Goal: Task Accomplishment & Management: Manage account settings

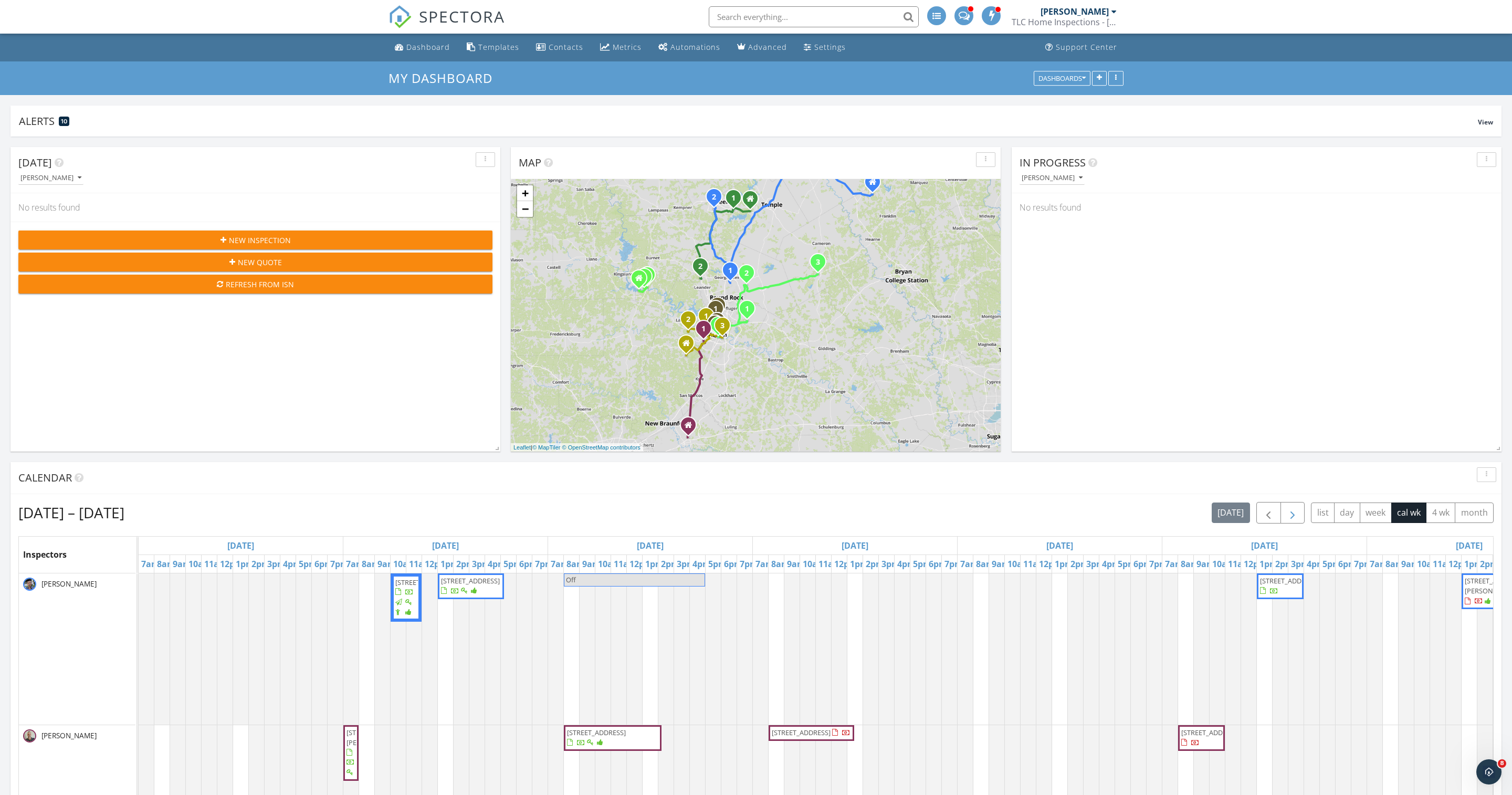
click at [1286, 519] on span "button" at bounding box center [1292, 512] width 13 height 13
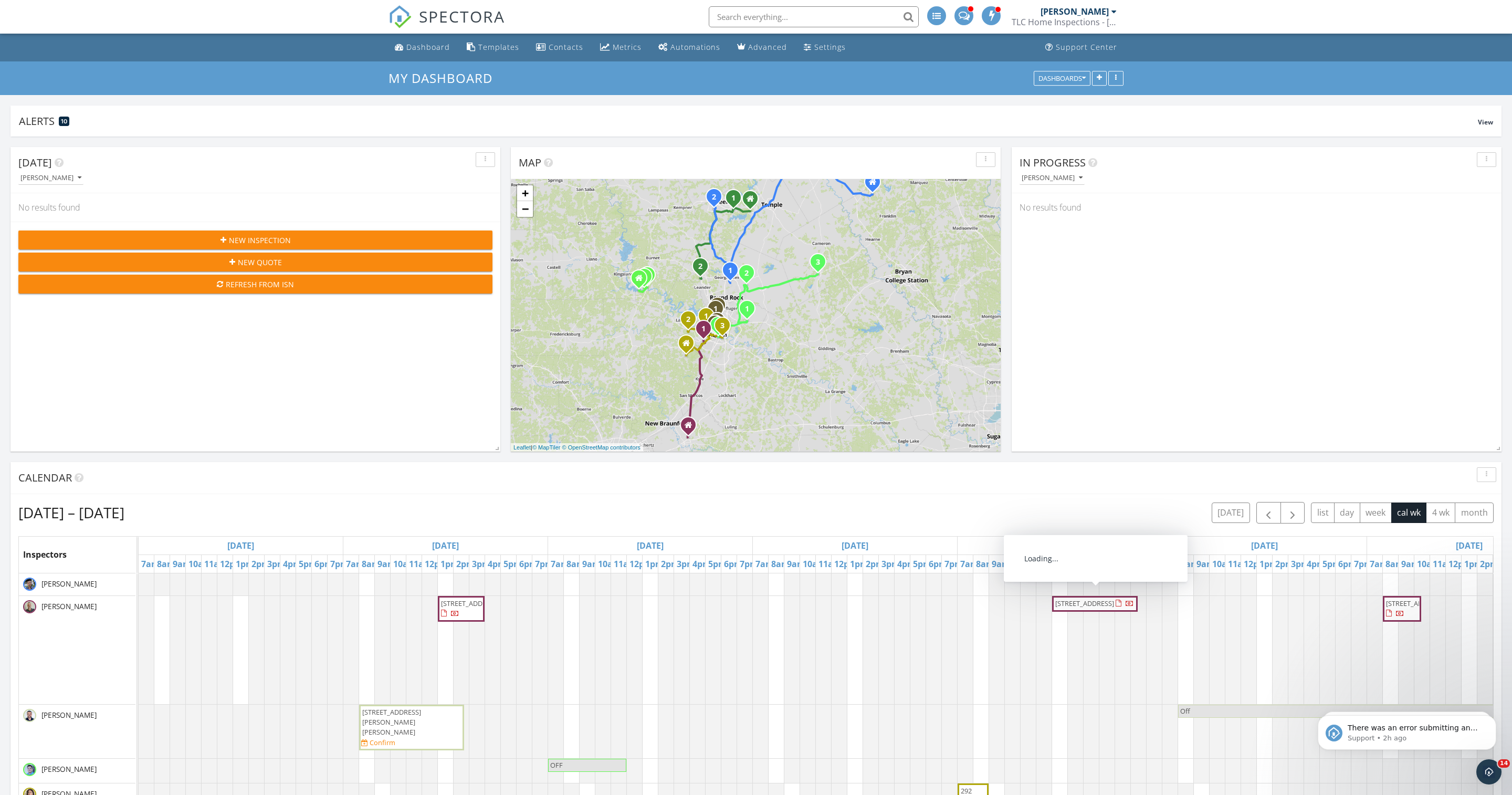
click at [1072, 608] on span "12574 Carrick Dr , San Antonio 78254" at bounding box center [1084, 603] width 59 height 10
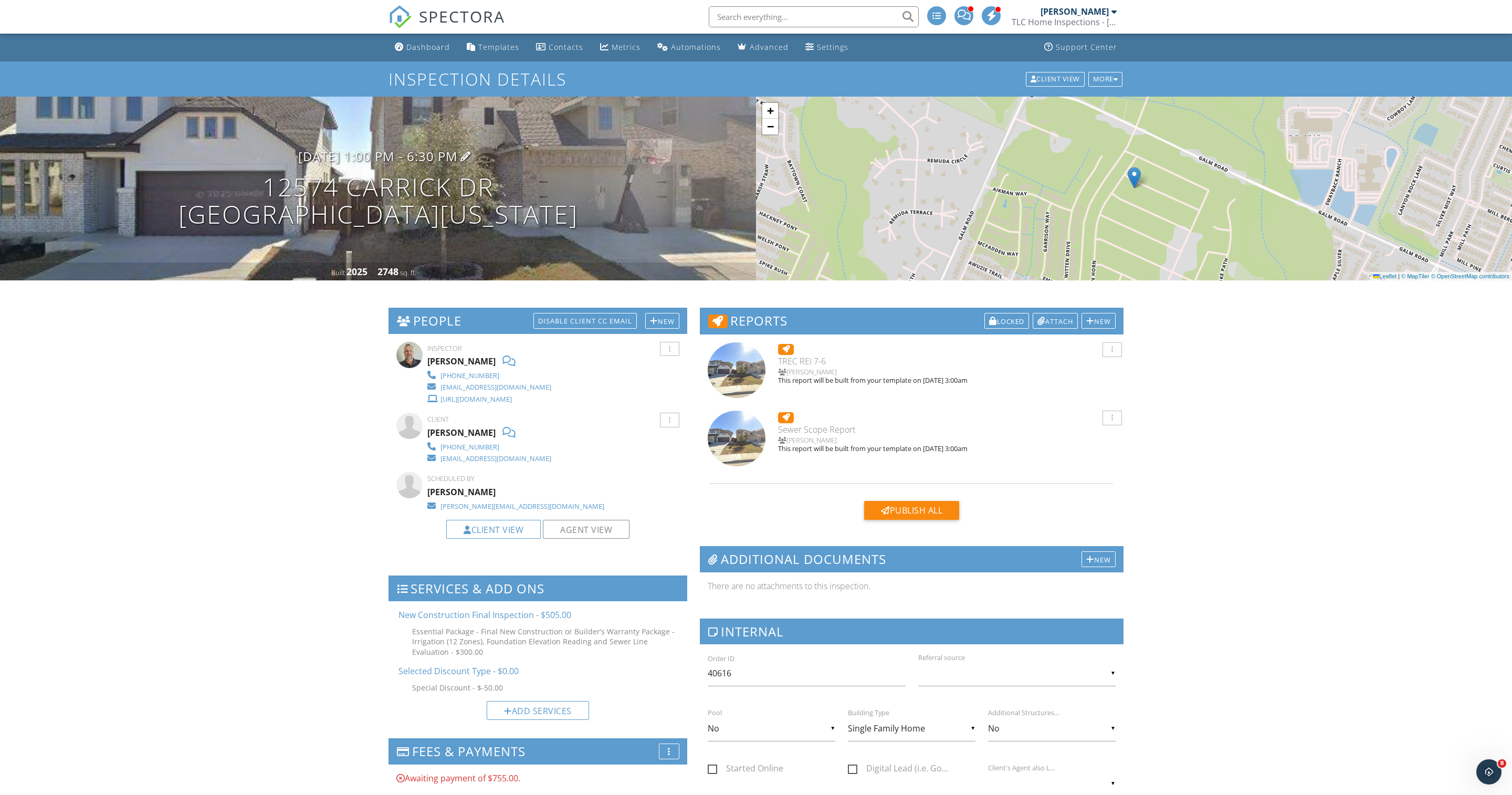
click at [407, 163] on h3 "10/09/2025 1:00 pm - 6:30 pm" at bounding box center [378, 155] width 160 height 14
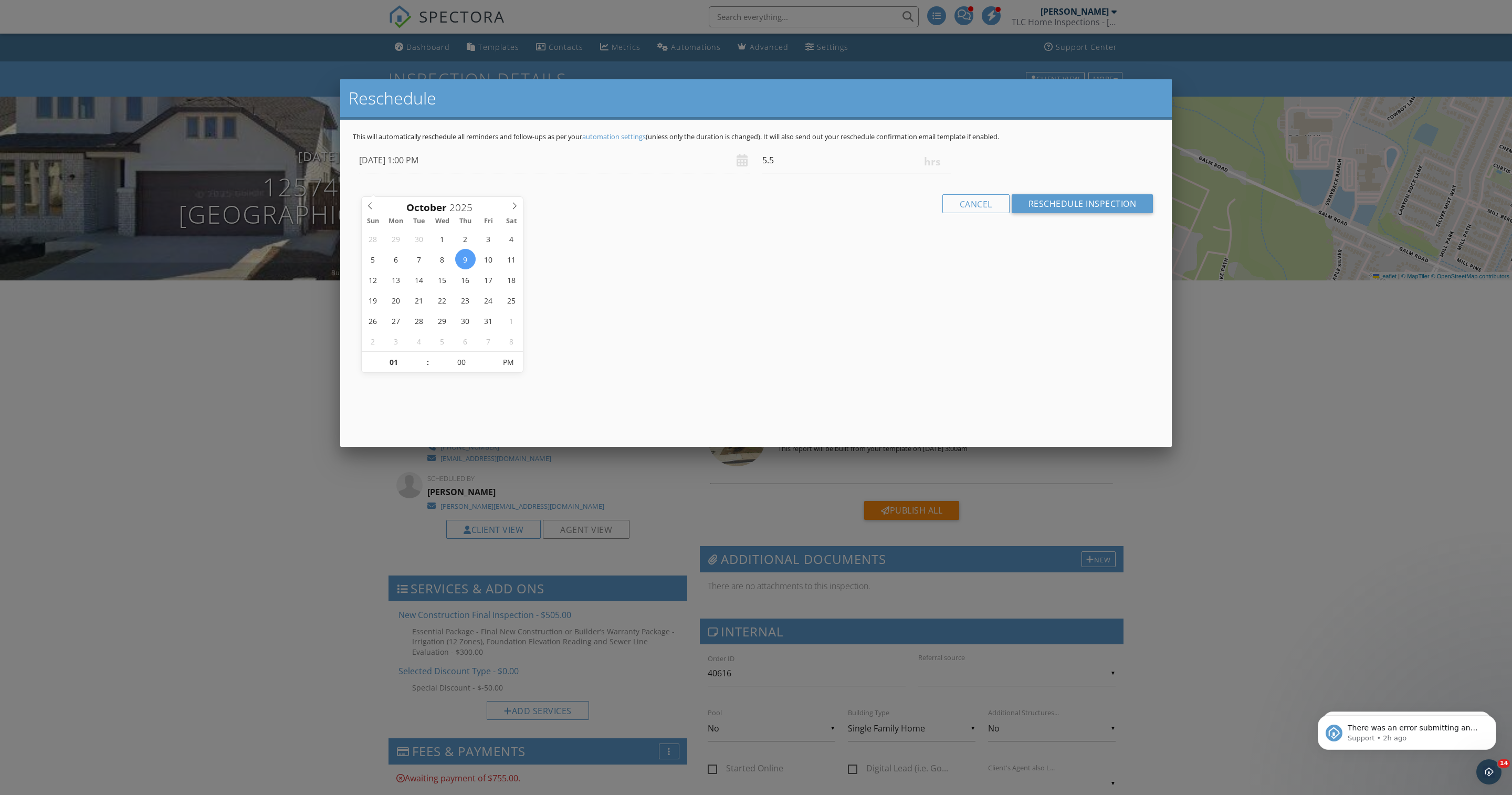
click at [182, 552] on div at bounding box center [756, 444] width 1512 height 993
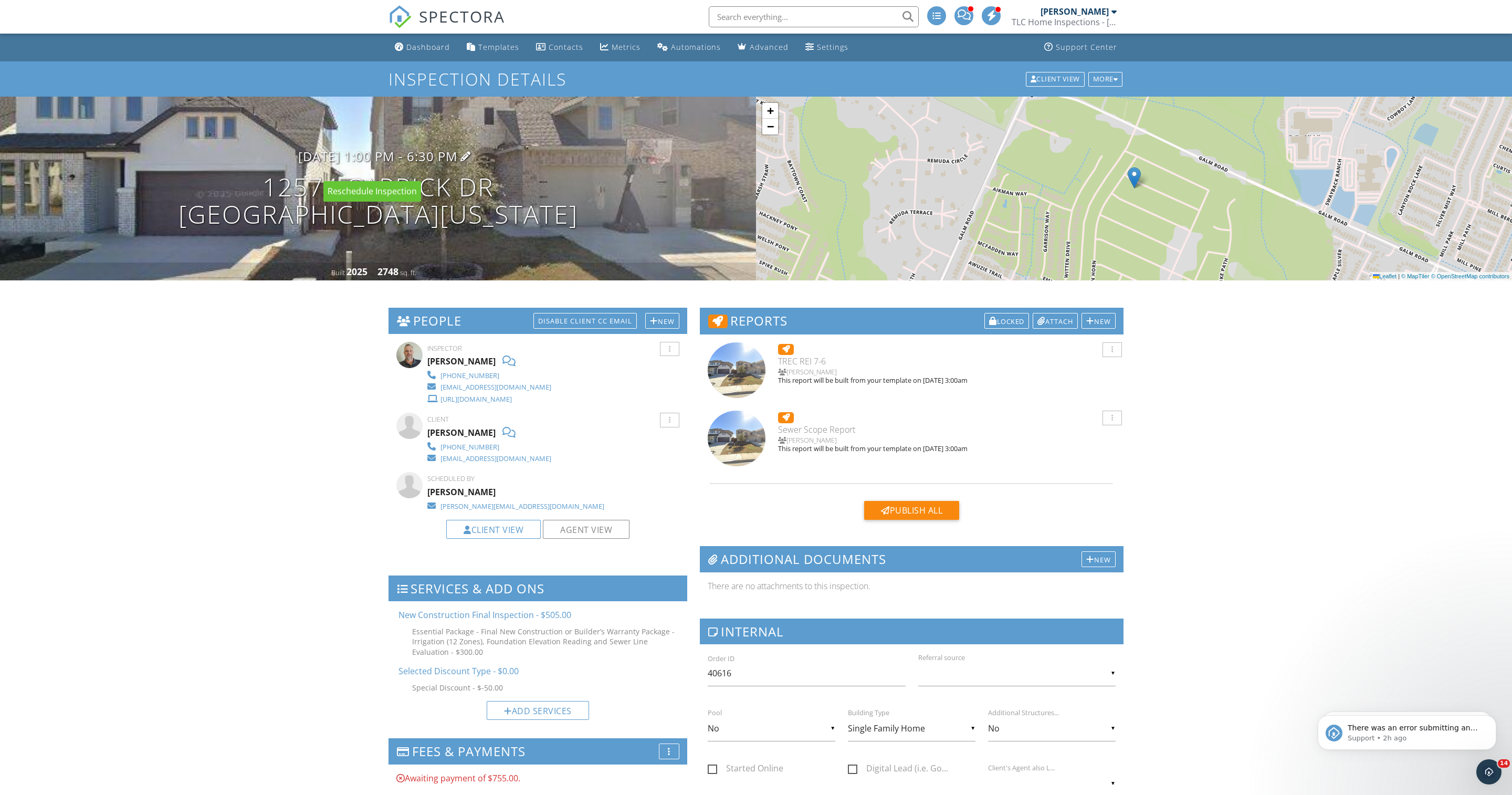
click at [419, 160] on h3 "10/09/2025 1:00 pm - 6:30 pm" at bounding box center [378, 155] width 160 height 14
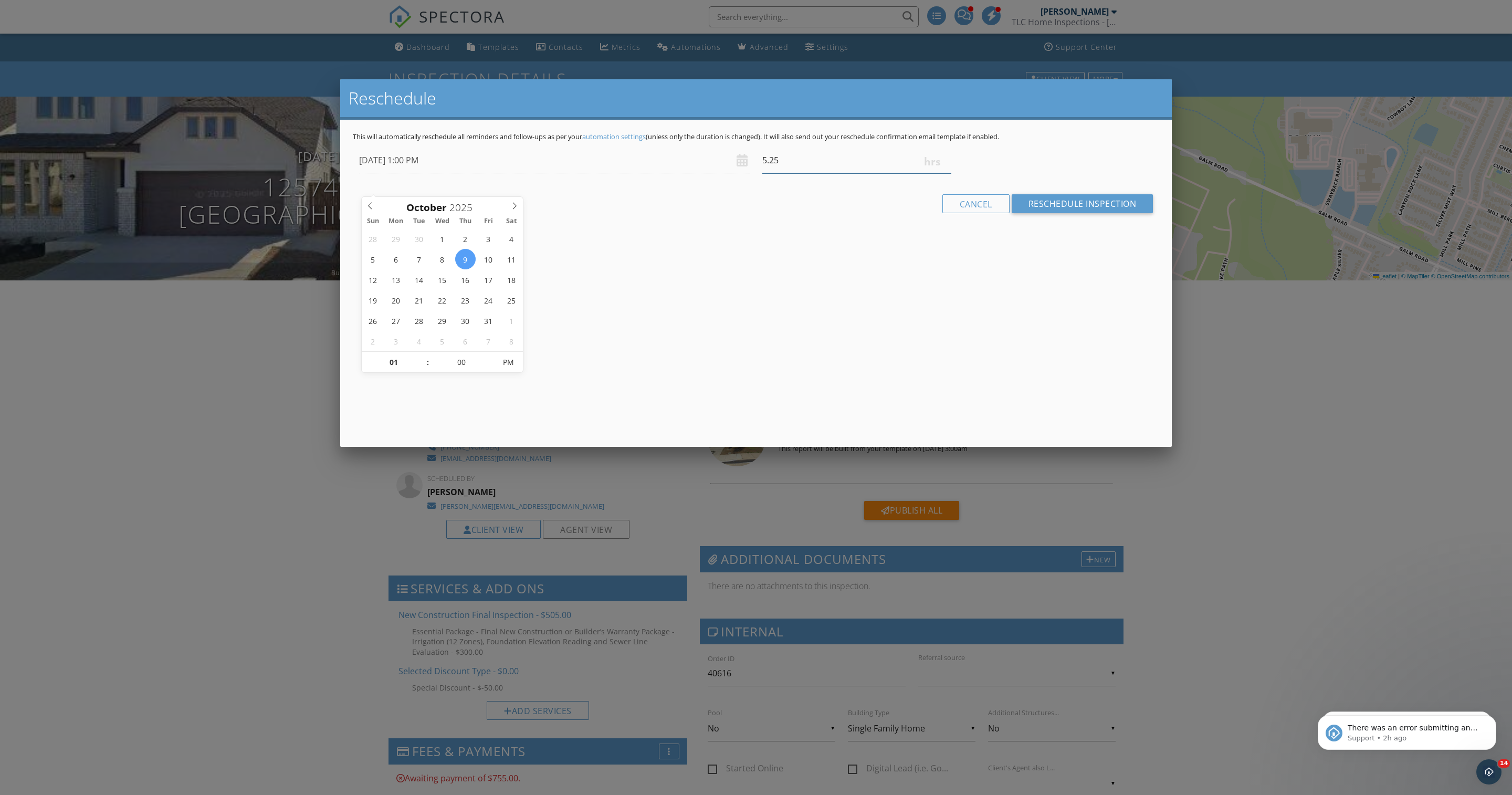
click at [945, 173] on input "5.25" at bounding box center [857, 160] width 189 height 26
click at [945, 173] on input "5" at bounding box center [857, 160] width 189 height 26
click at [945, 173] on input "4.75" at bounding box center [857, 160] width 189 height 26
type input "4.5"
click at [945, 173] on input "4.5" at bounding box center [857, 160] width 189 height 26
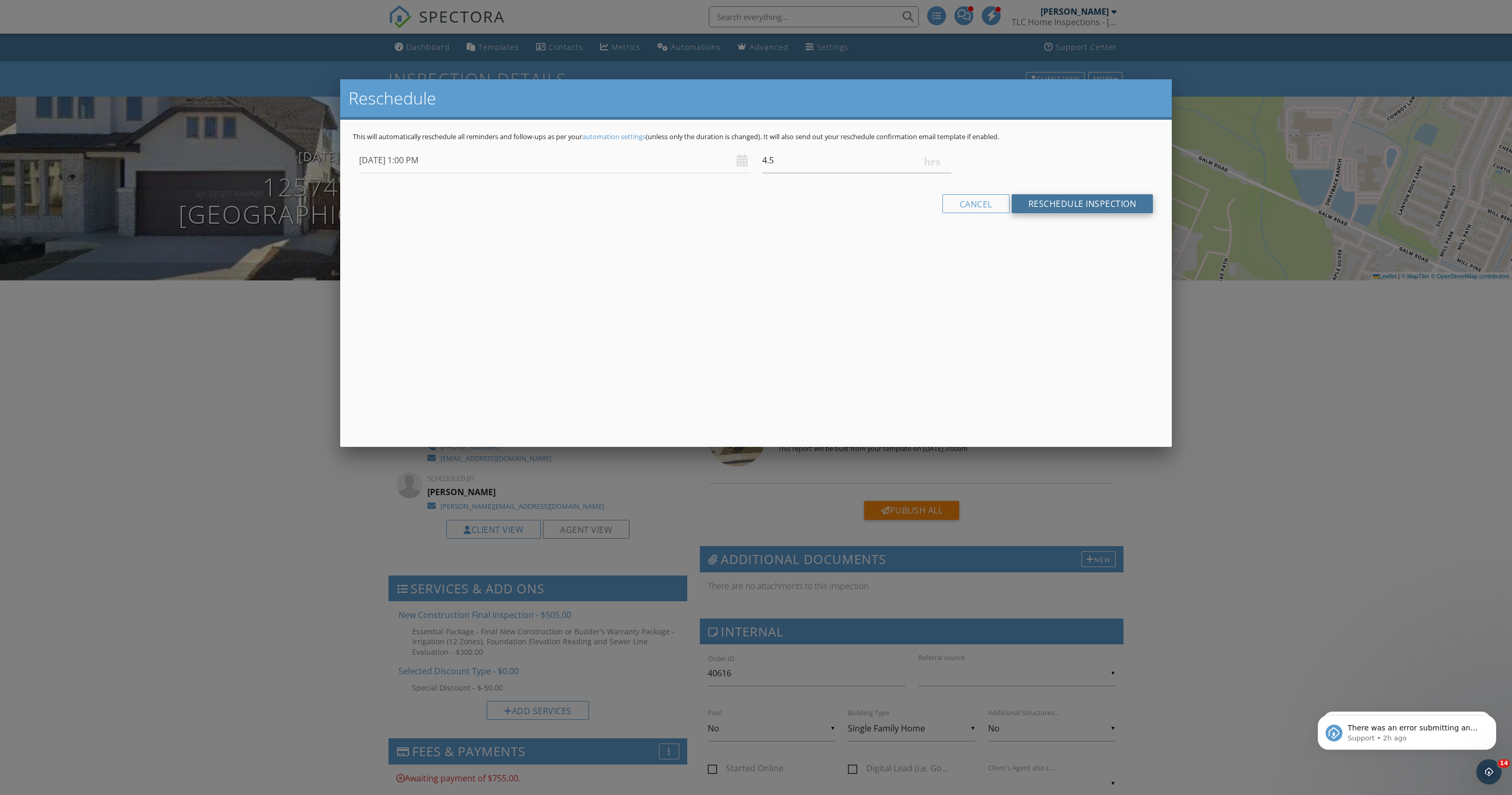
click at [1033, 213] on input "Reschedule Inspection" at bounding box center [1082, 203] width 142 height 19
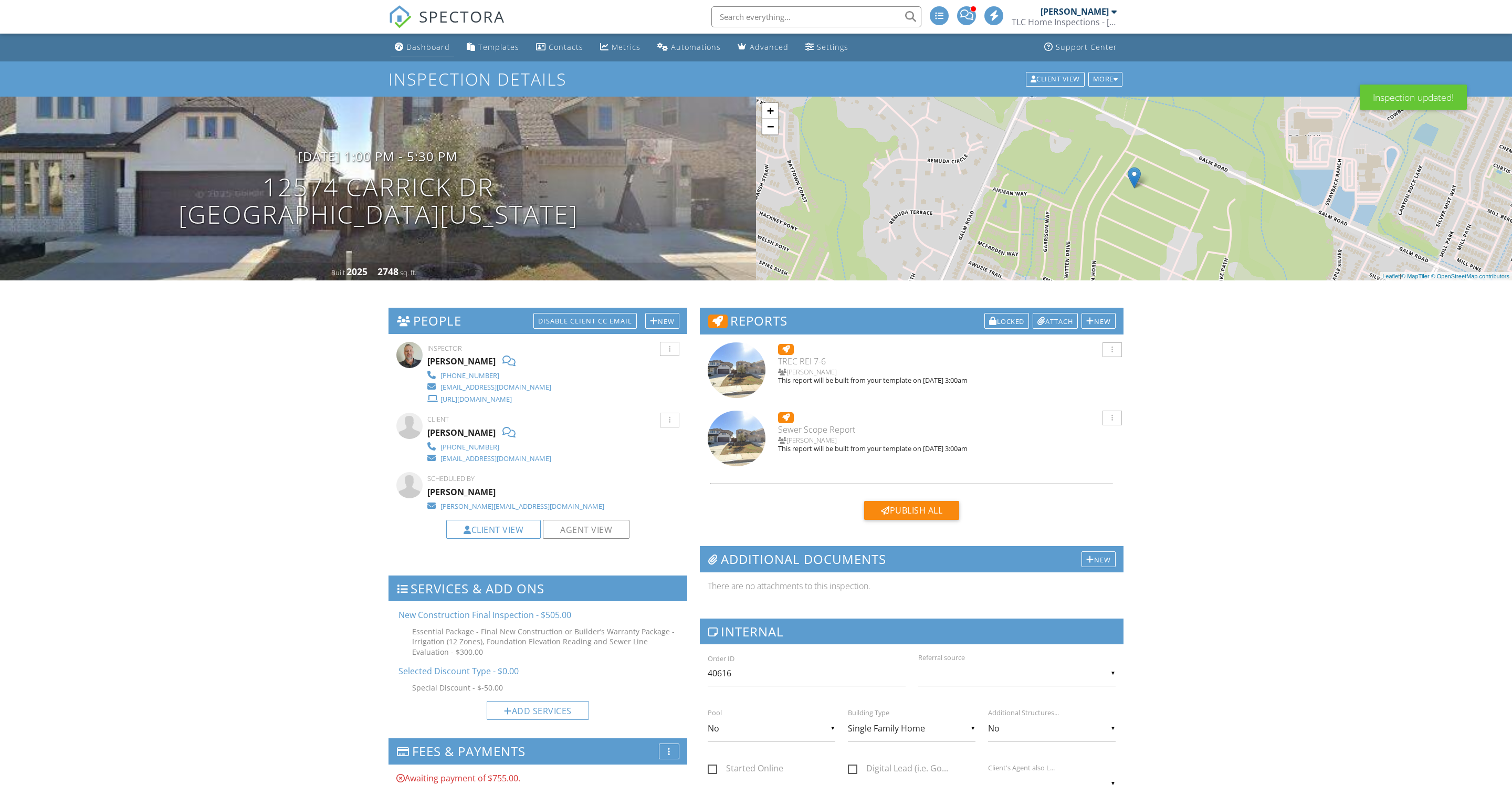
click at [436, 50] on div "Dashboard" at bounding box center [428, 47] width 44 height 10
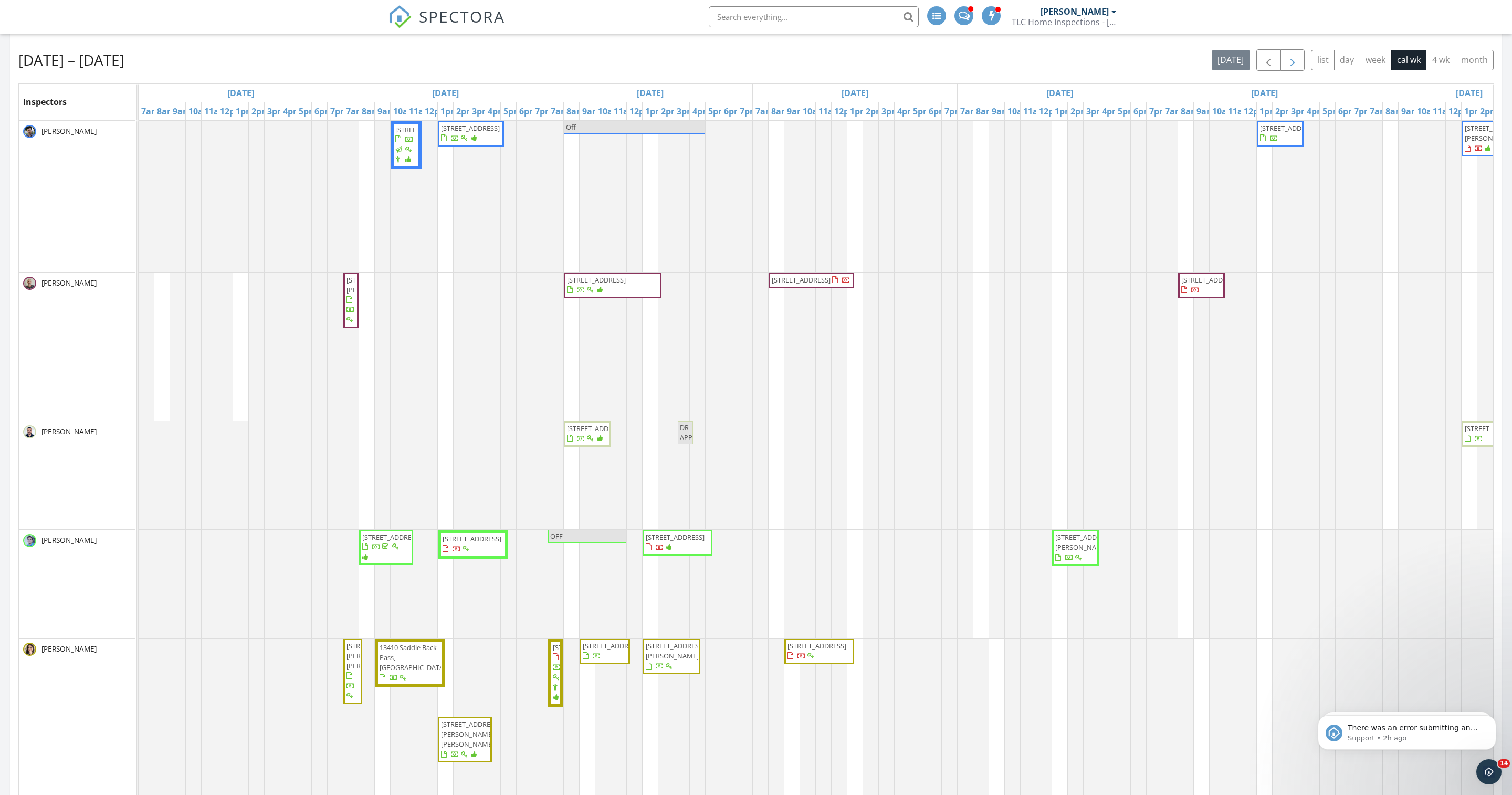
click at [1286, 67] on span "button" at bounding box center [1292, 60] width 13 height 13
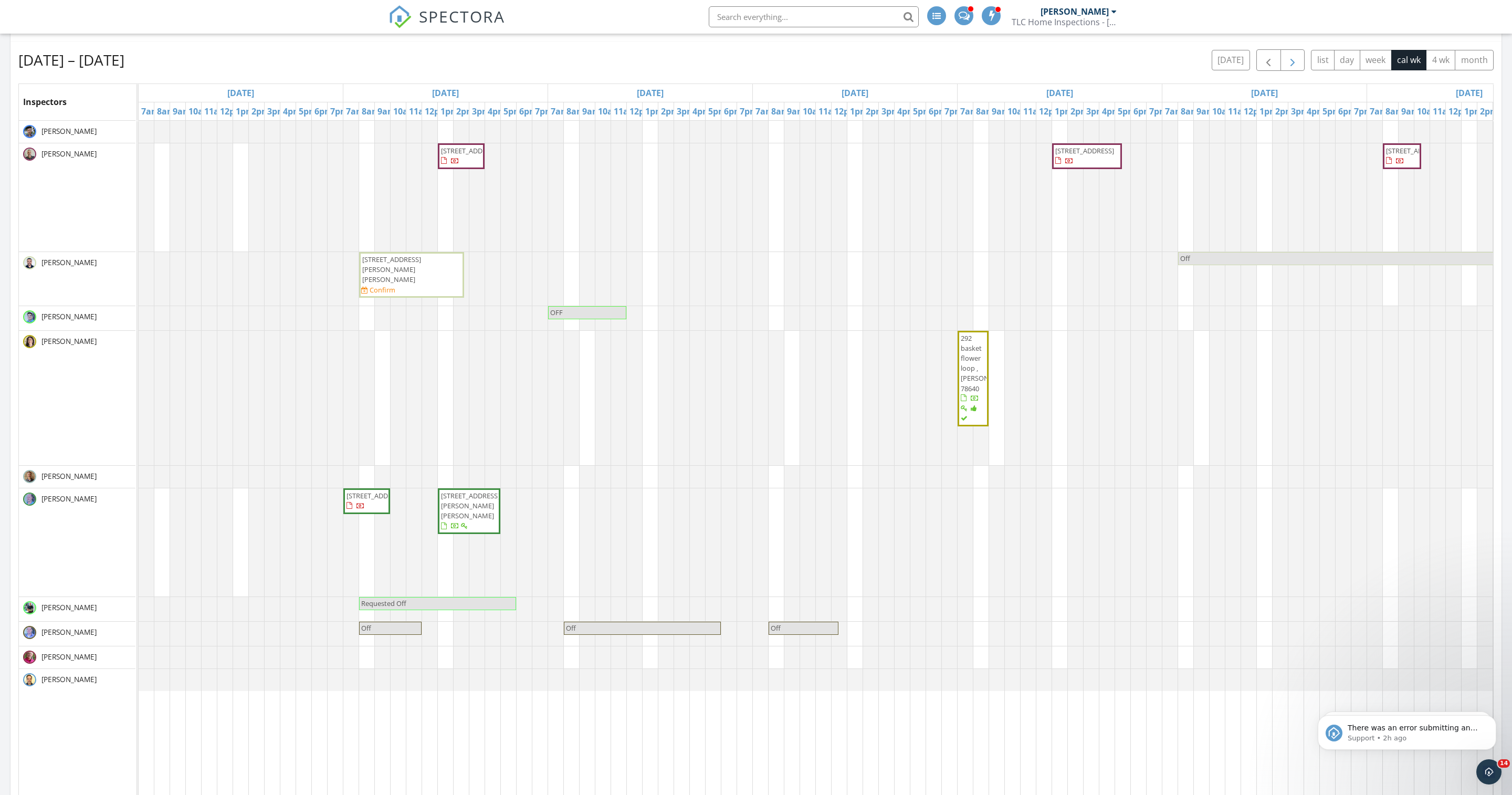
click at [1286, 67] on span "button" at bounding box center [1292, 60] width 13 height 13
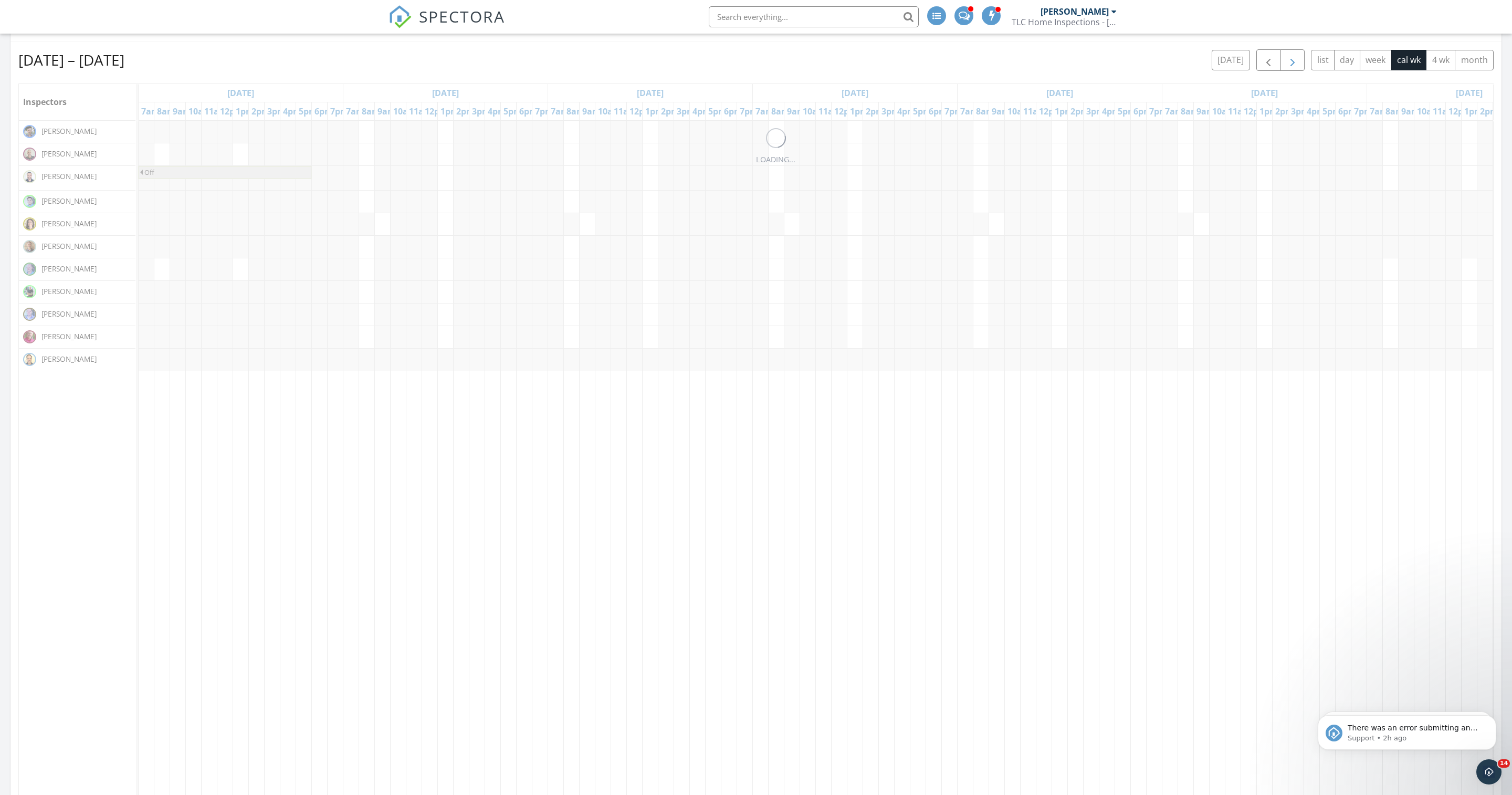
click at [1286, 67] on span "button" at bounding box center [1292, 60] width 13 height 13
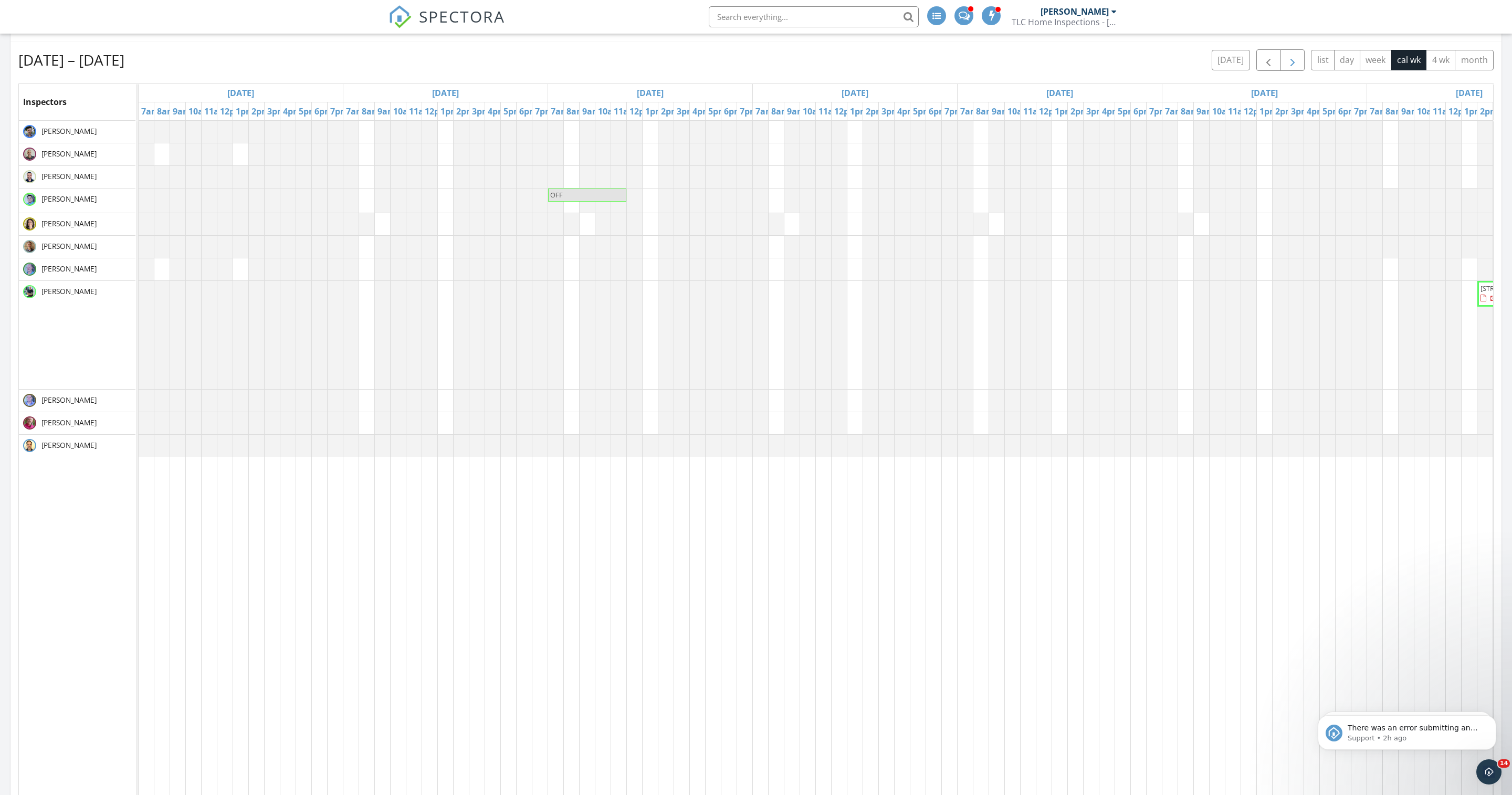
click at [1286, 67] on span "button" at bounding box center [1292, 60] width 13 height 13
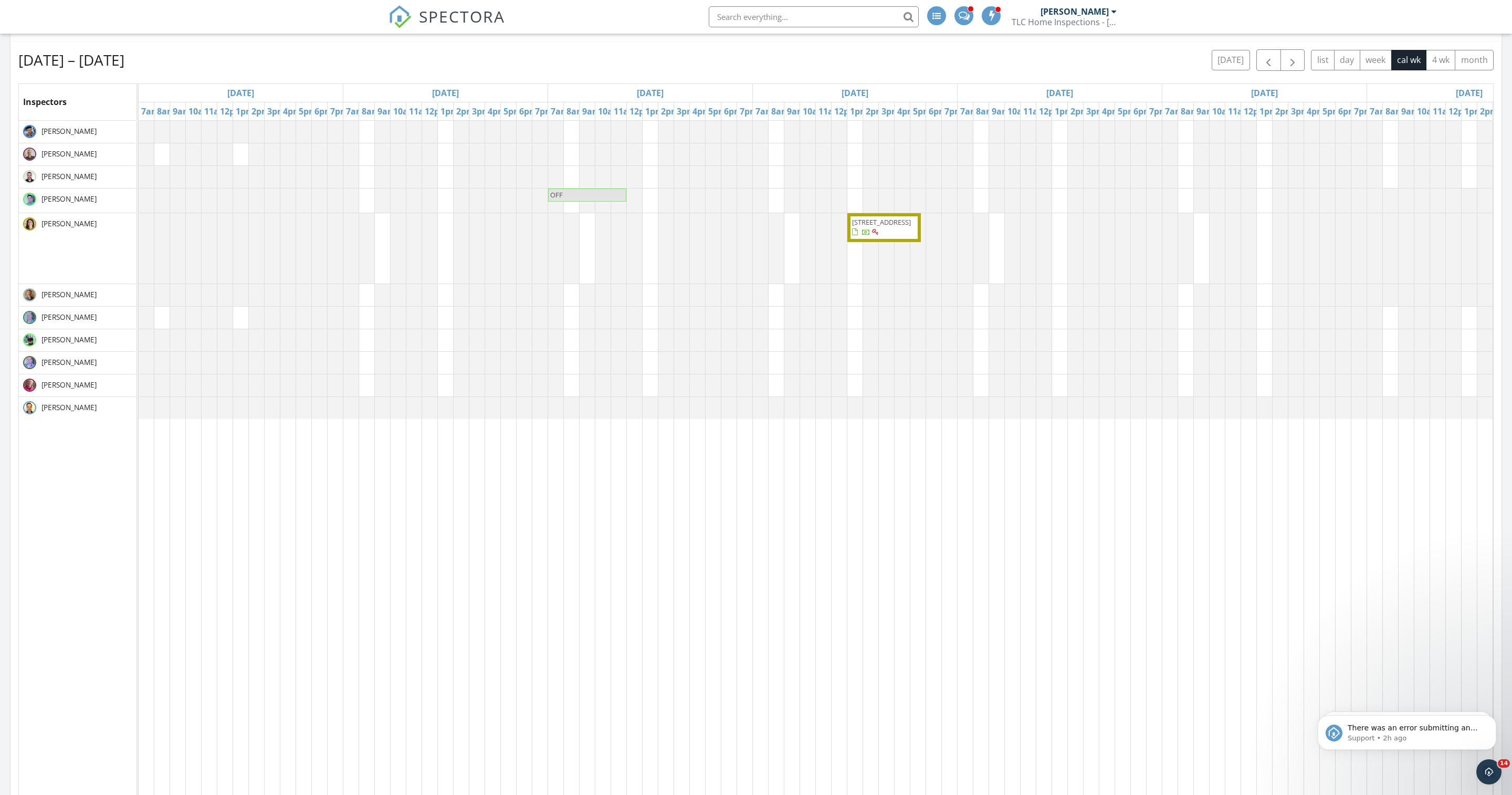
click at [868, 227] on span "450 Rubber Tree Way , Buda 78610" at bounding box center [881, 222] width 59 height 10
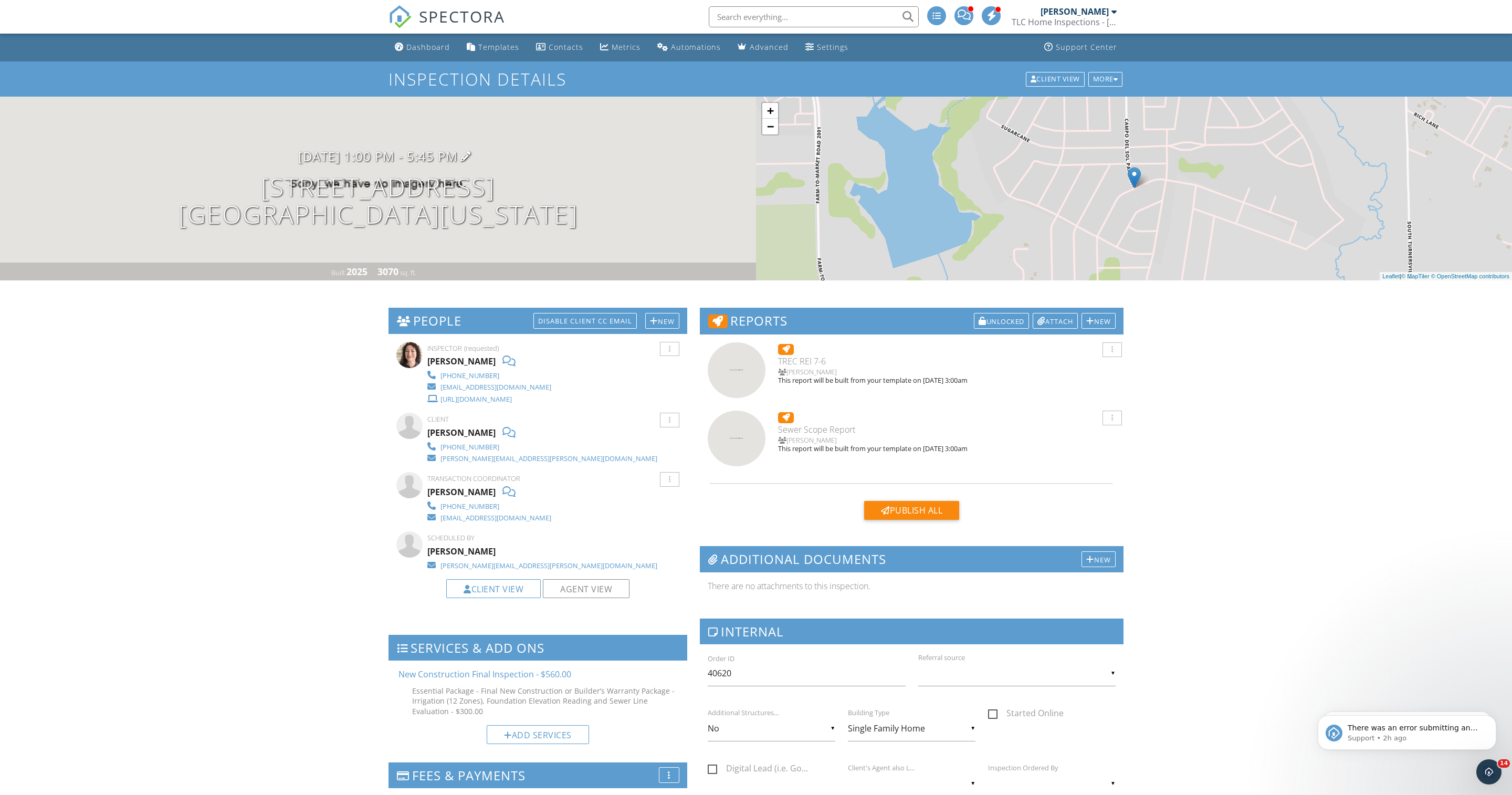
click at [398, 163] on h3 "10/29/2025 1:00 pm - 5:45 pm" at bounding box center [378, 155] width 160 height 14
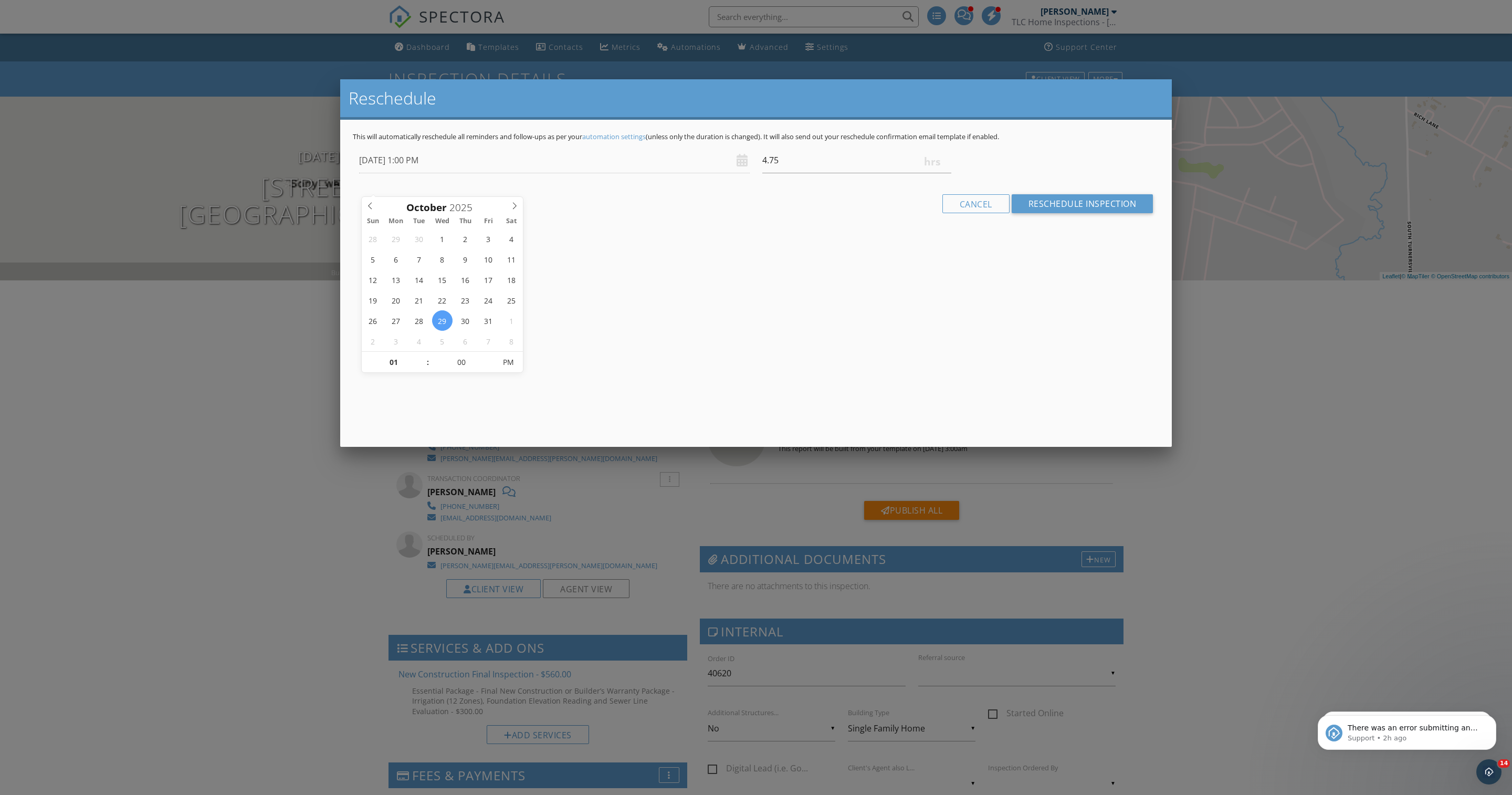
click at [284, 400] on div at bounding box center [756, 444] width 1512 height 993
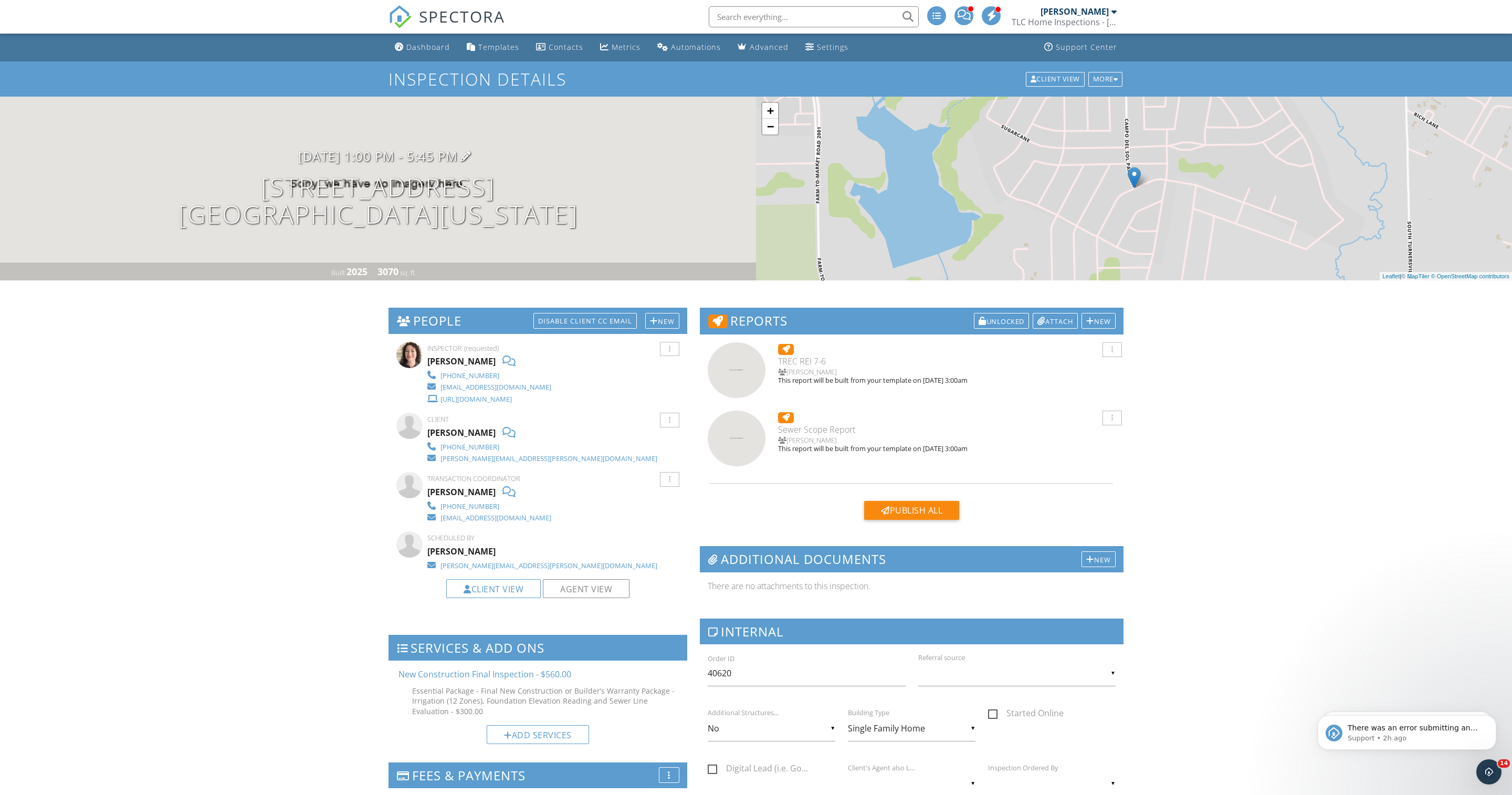
click at [387, 163] on h3 "10/29/2025 1:00 pm - 5:45 pm" at bounding box center [378, 155] width 160 height 14
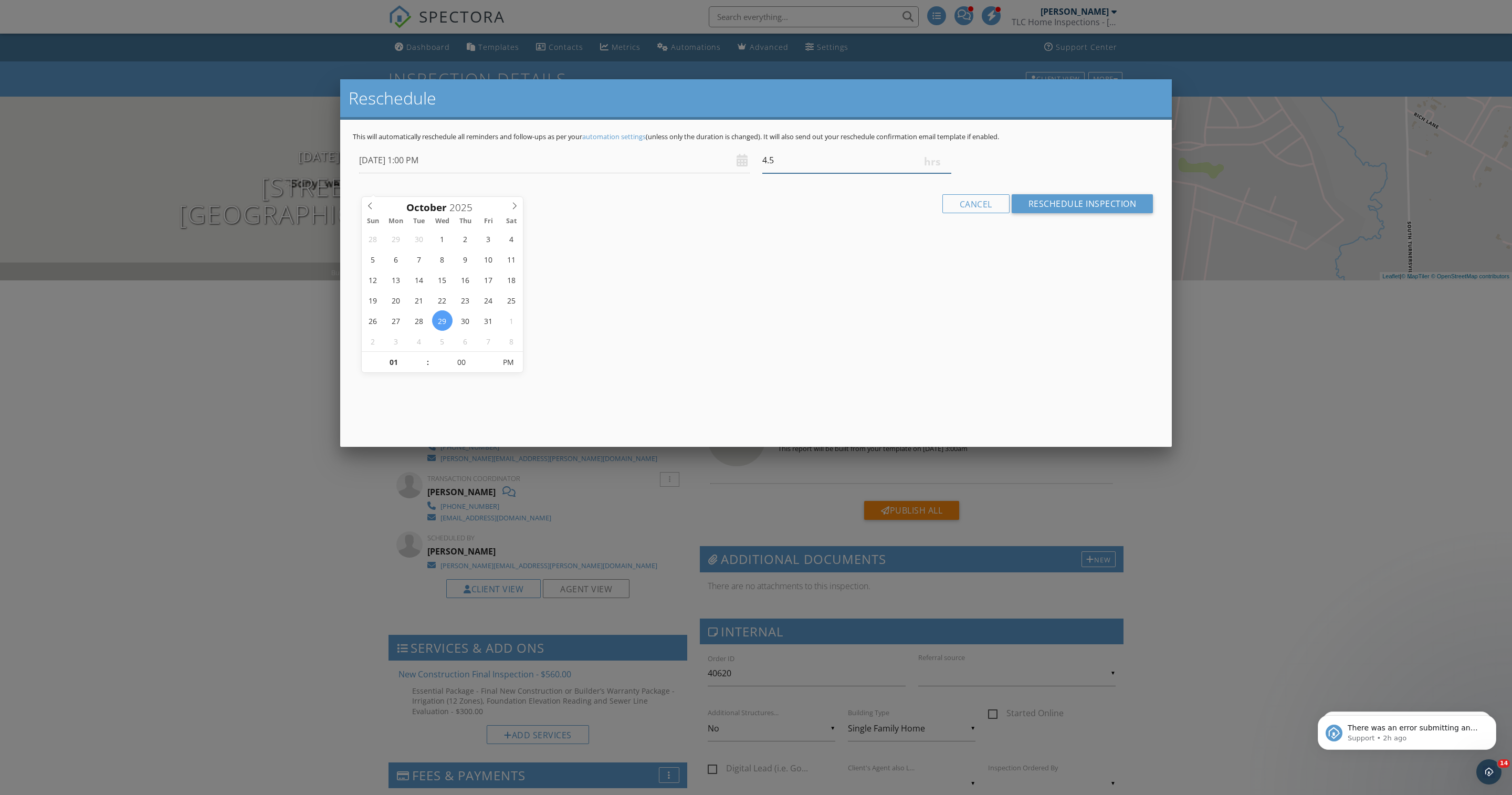
click at [946, 173] on input "4.5" at bounding box center [857, 160] width 189 height 26
click at [946, 173] on input "4.25" at bounding box center [857, 160] width 189 height 26
type input "4"
click at [946, 173] on input "4" at bounding box center [857, 160] width 189 height 26
click at [1031, 213] on input "Reschedule Inspection" at bounding box center [1082, 203] width 142 height 19
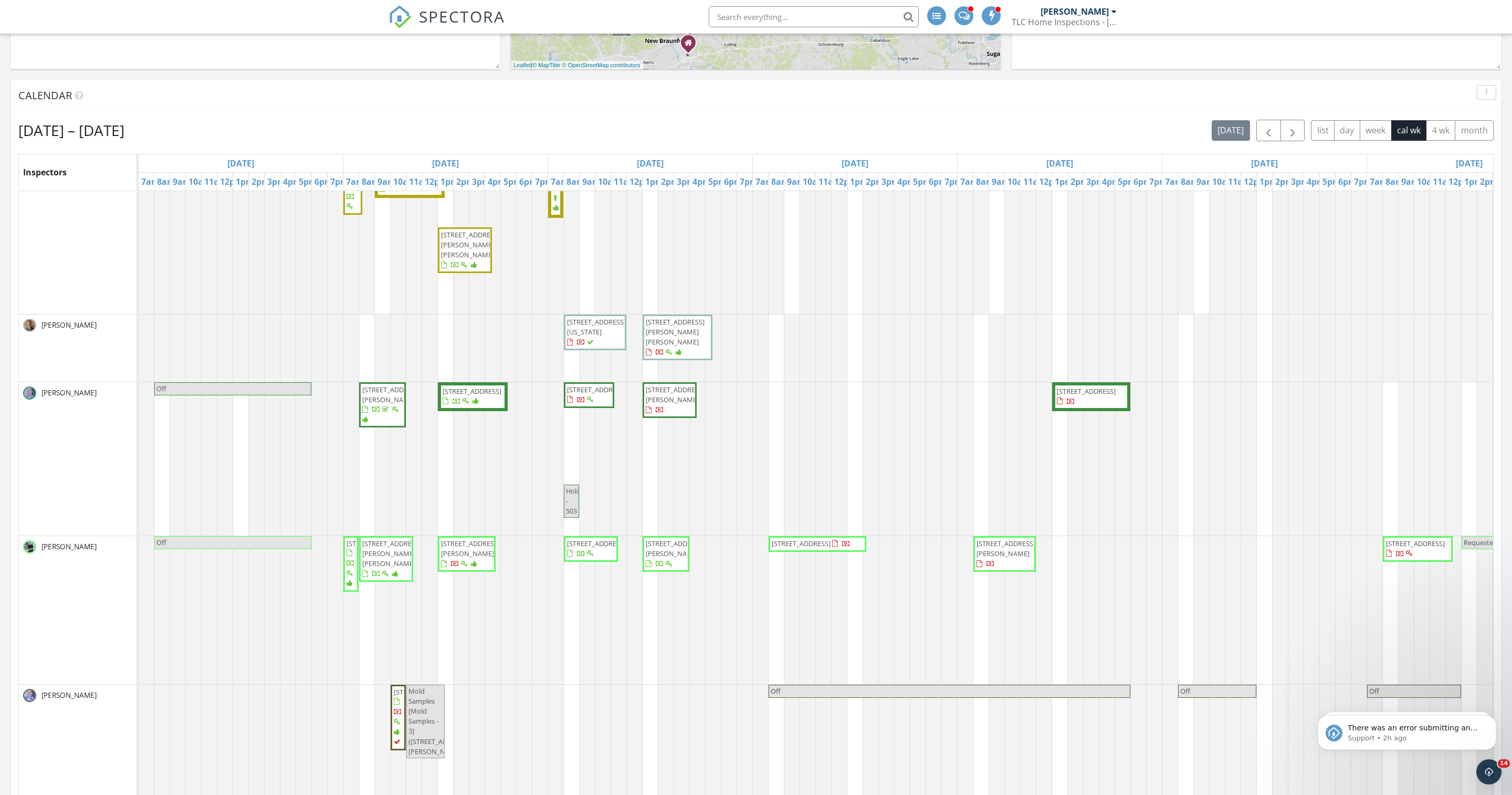
click at [797, 548] on span "[STREET_ADDRESS]" at bounding box center [800, 543] width 59 height 10
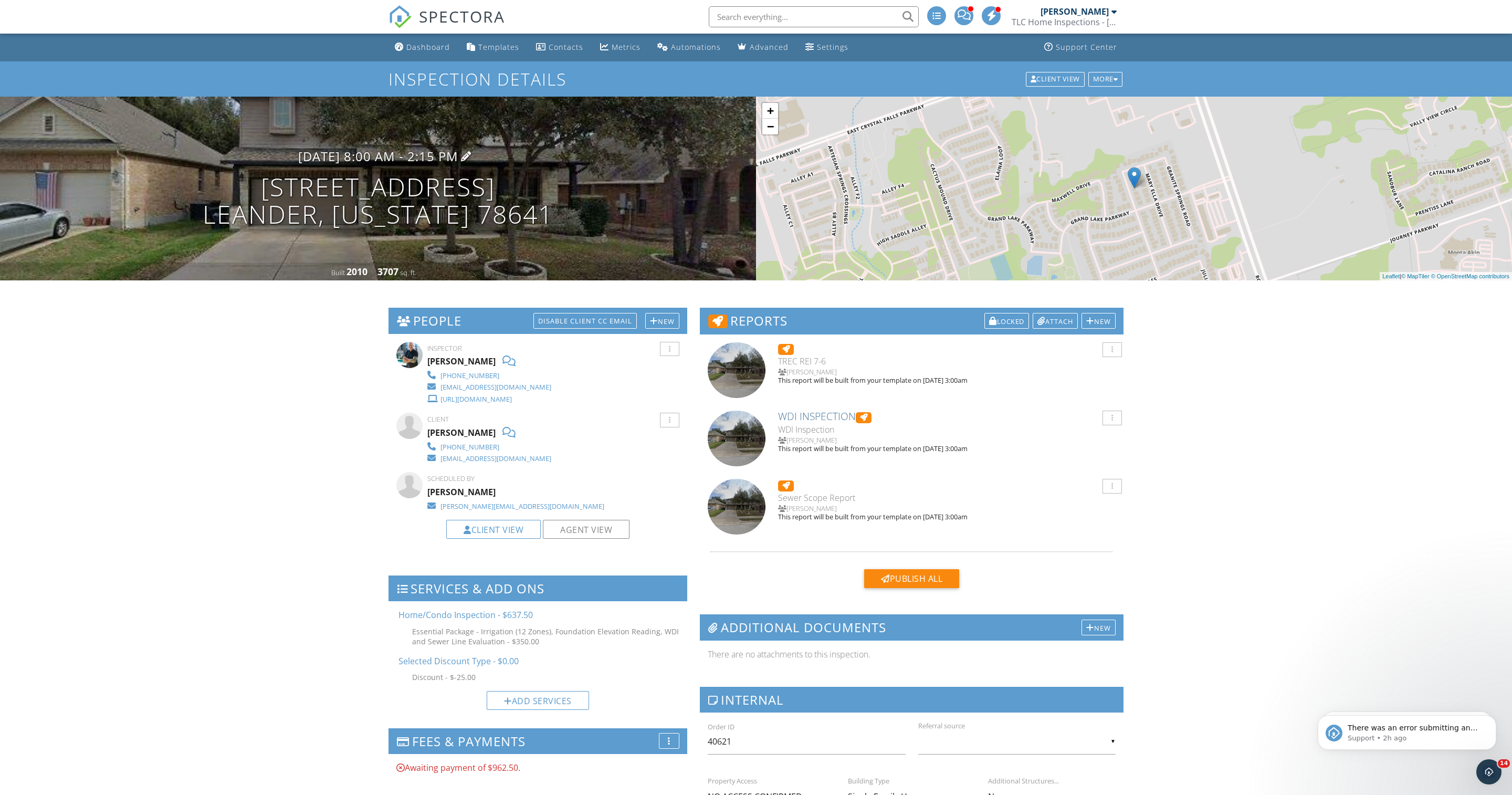
click at [382, 163] on h3 "10/01/2025 8:00 am - 2:15 pm" at bounding box center [378, 155] width 160 height 14
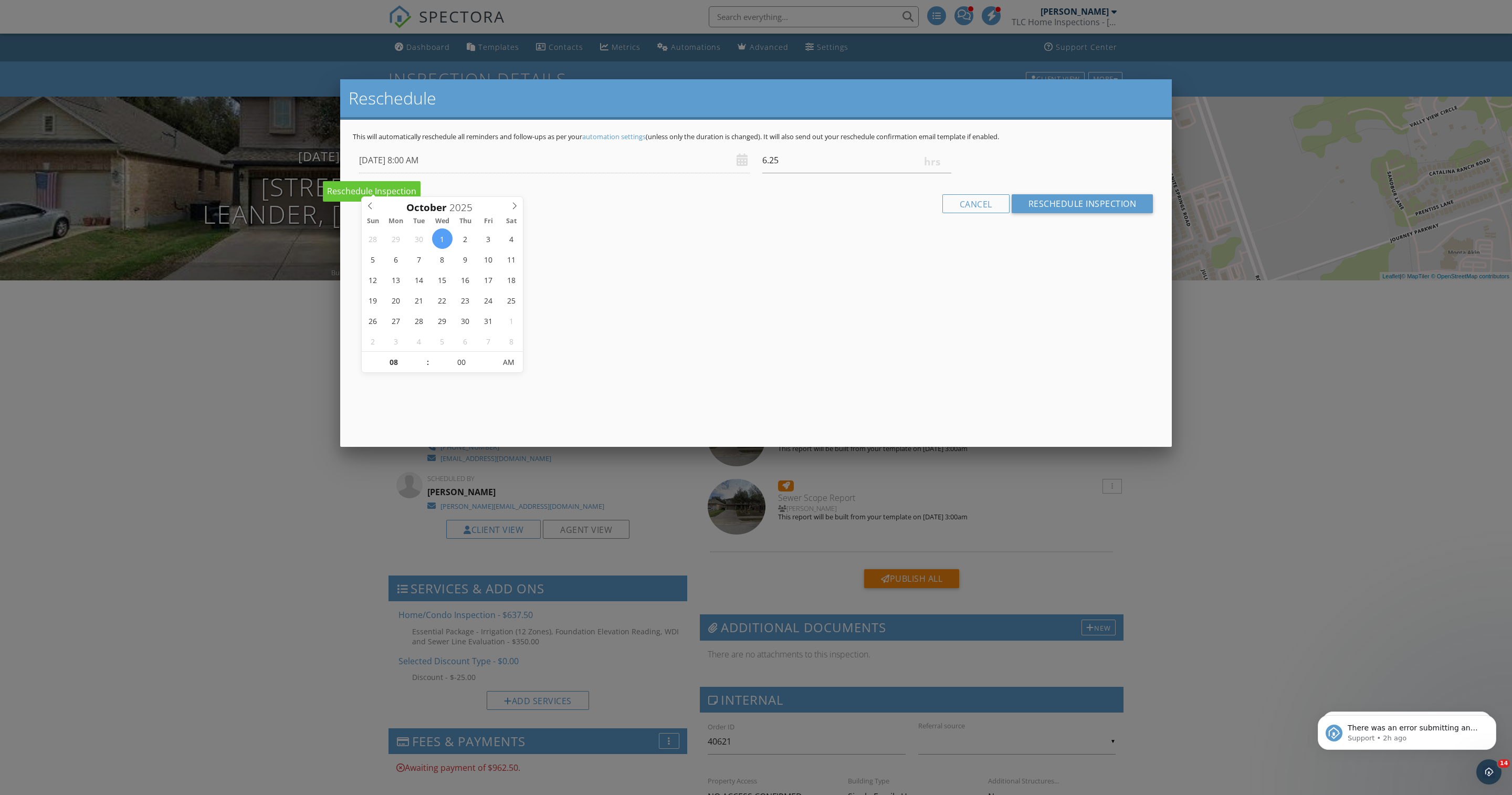
click at [306, 332] on div at bounding box center [756, 444] width 1512 height 993
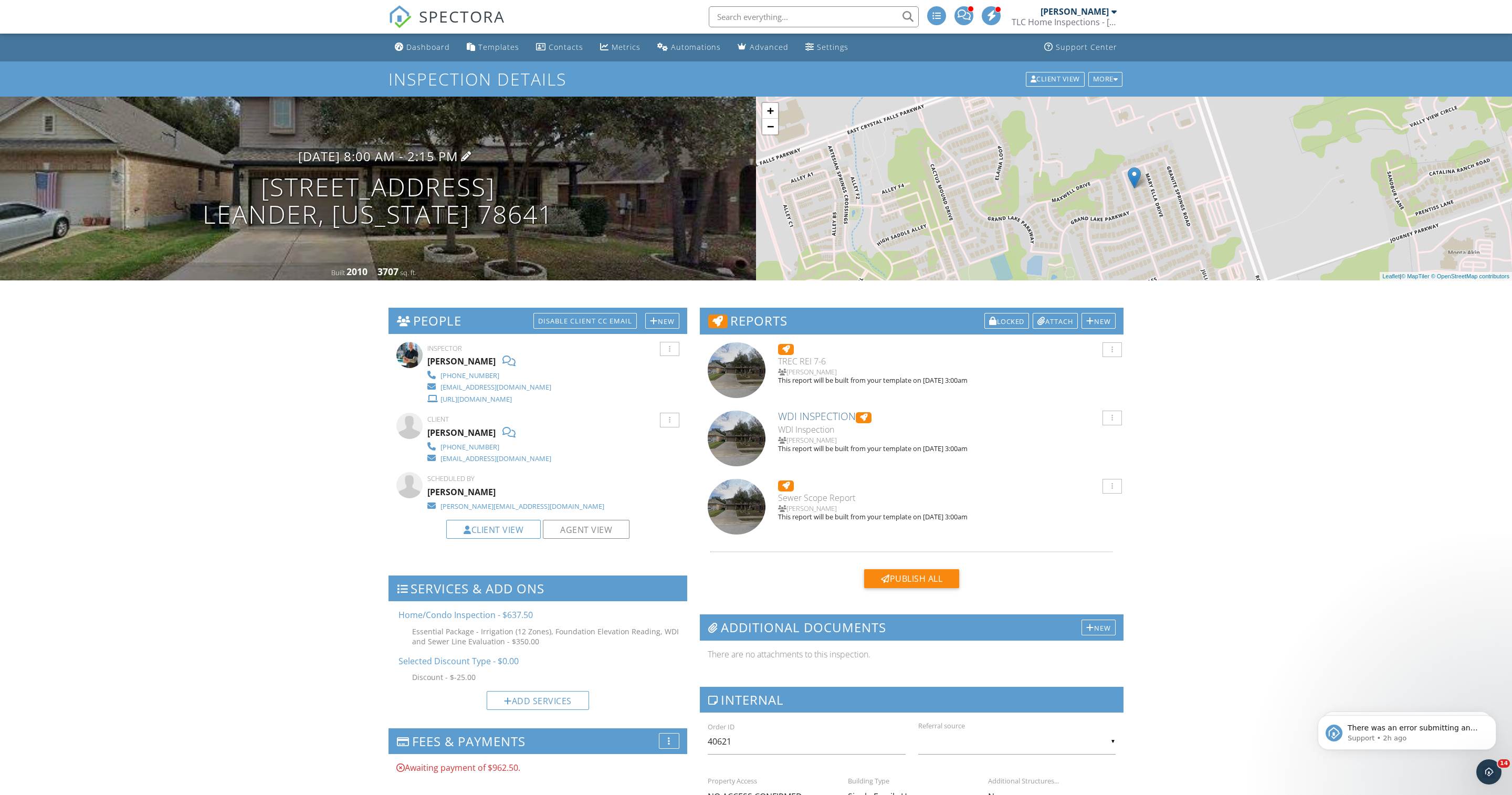
click at [401, 163] on h3 "10/01/2025 8:00 am - 2:15 pm" at bounding box center [378, 155] width 160 height 14
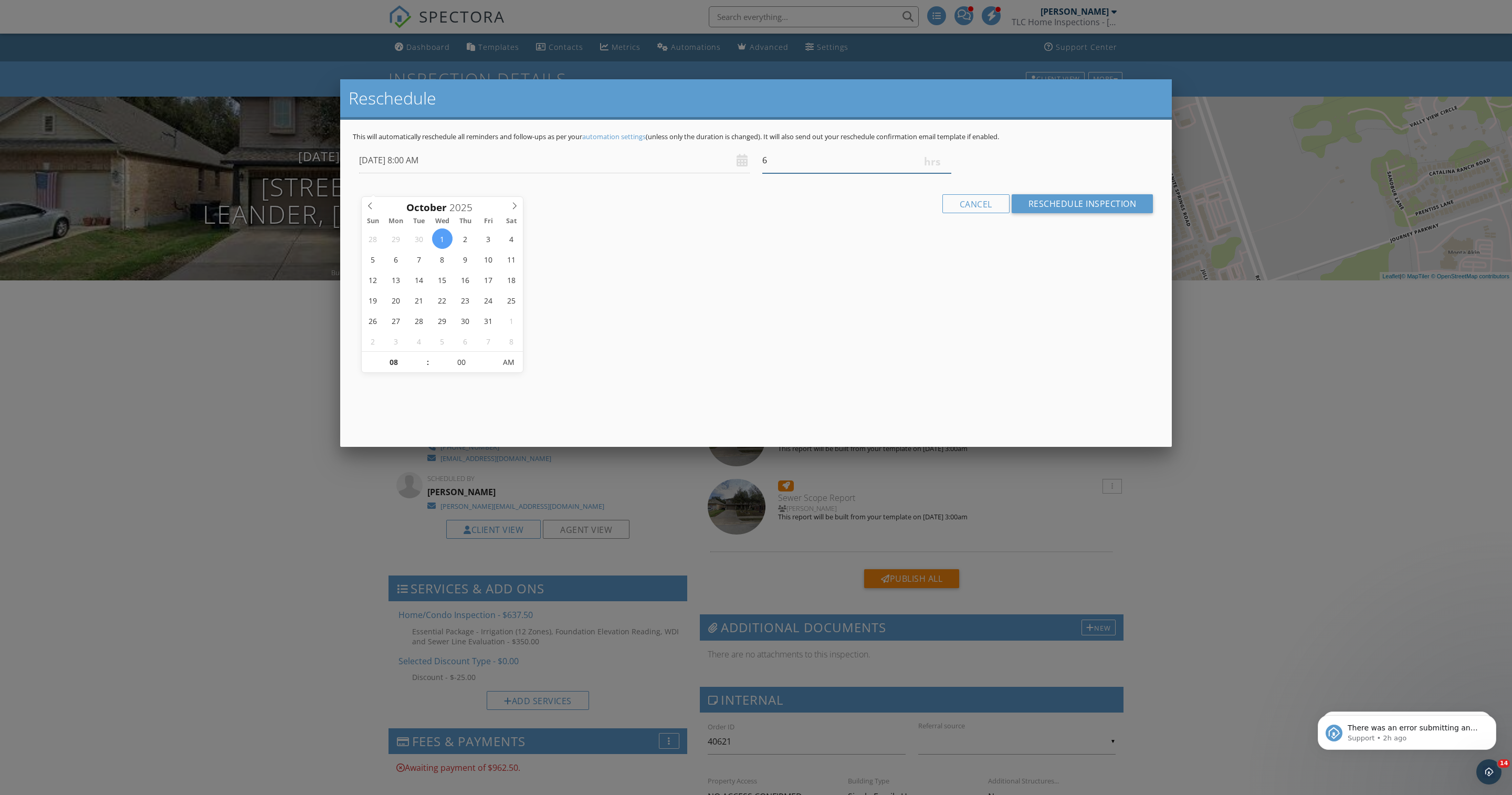
click at [946, 173] on input "6" at bounding box center [857, 160] width 189 height 26
click at [946, 173] on input "5.75" at bounding box center [857, 160] width 189 height 26
click at [946, 173] on input "5.5" at bounding box center [857, 160] width 189 height 26
type input "5.25"
click at [946, 173] on input "5.25" at bounding box center [857, 160] width 189 height 26
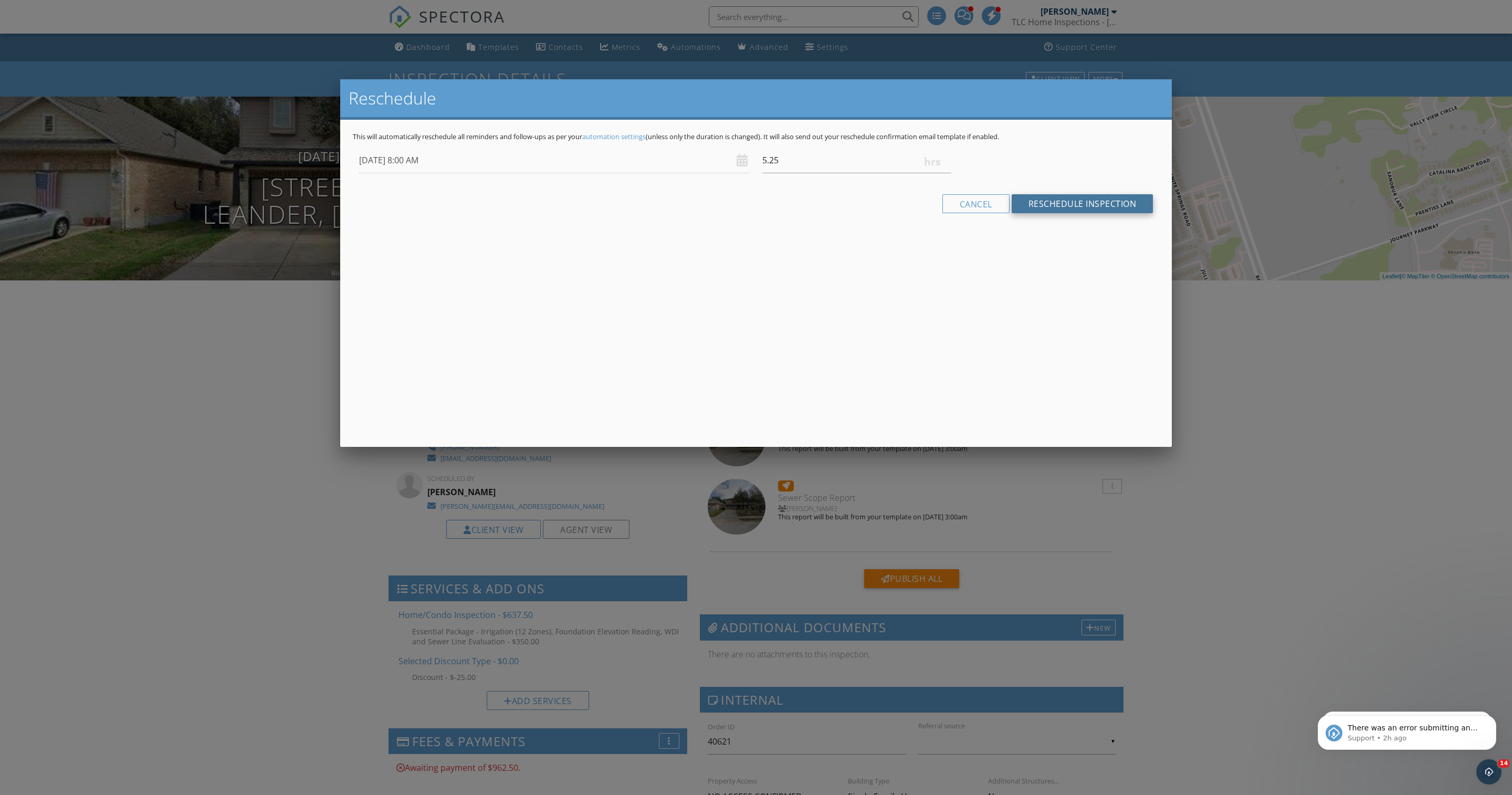
click at [1028, 213] on input "Reschedule Inspection" at bounding box center [1082, 203] width 142 height 19
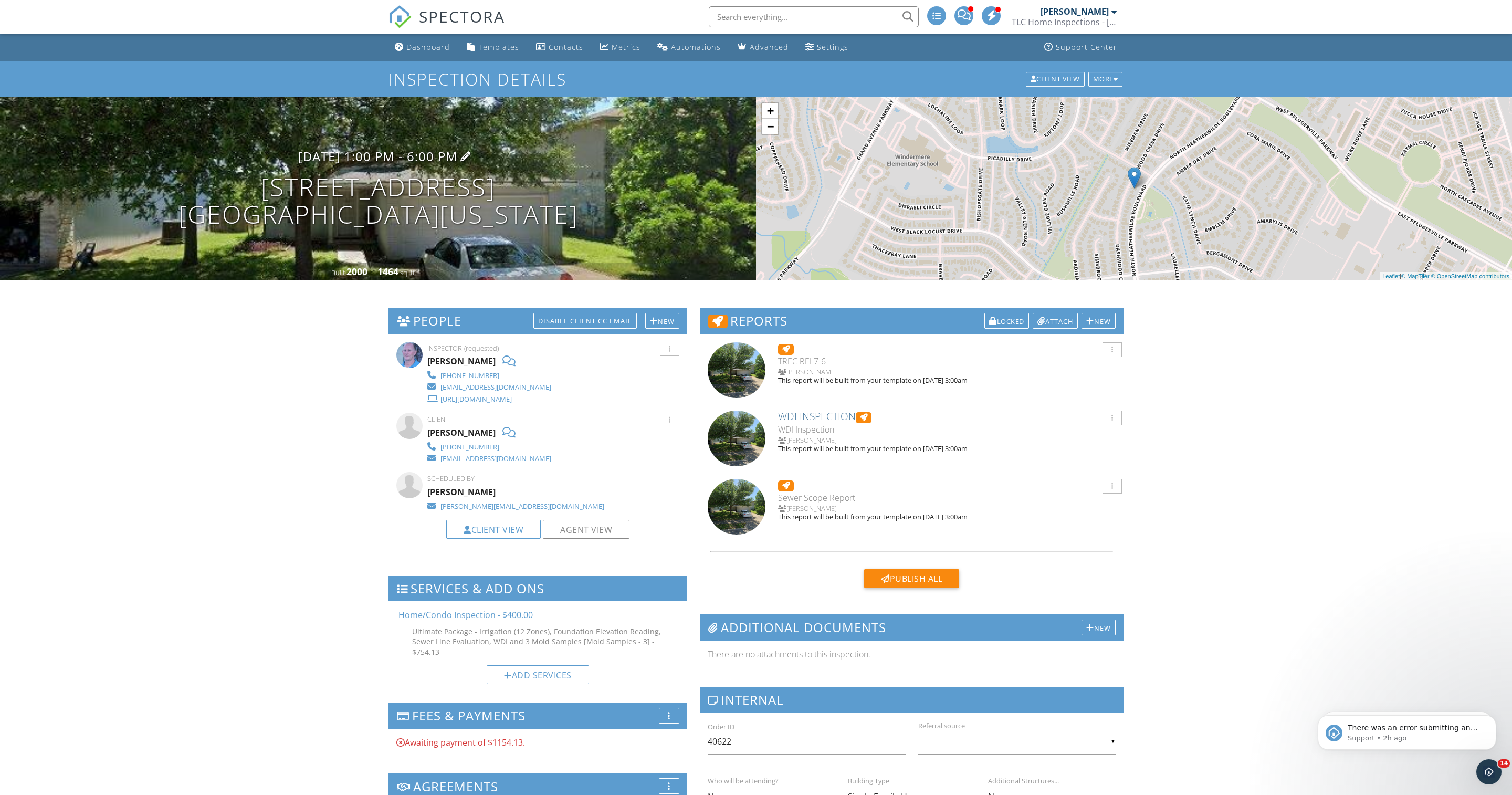
click at [401, 160] on h3 "[DATE] 1:00 pm - 6:00 pm" at bounding box center [378, 155] width 160 height 14
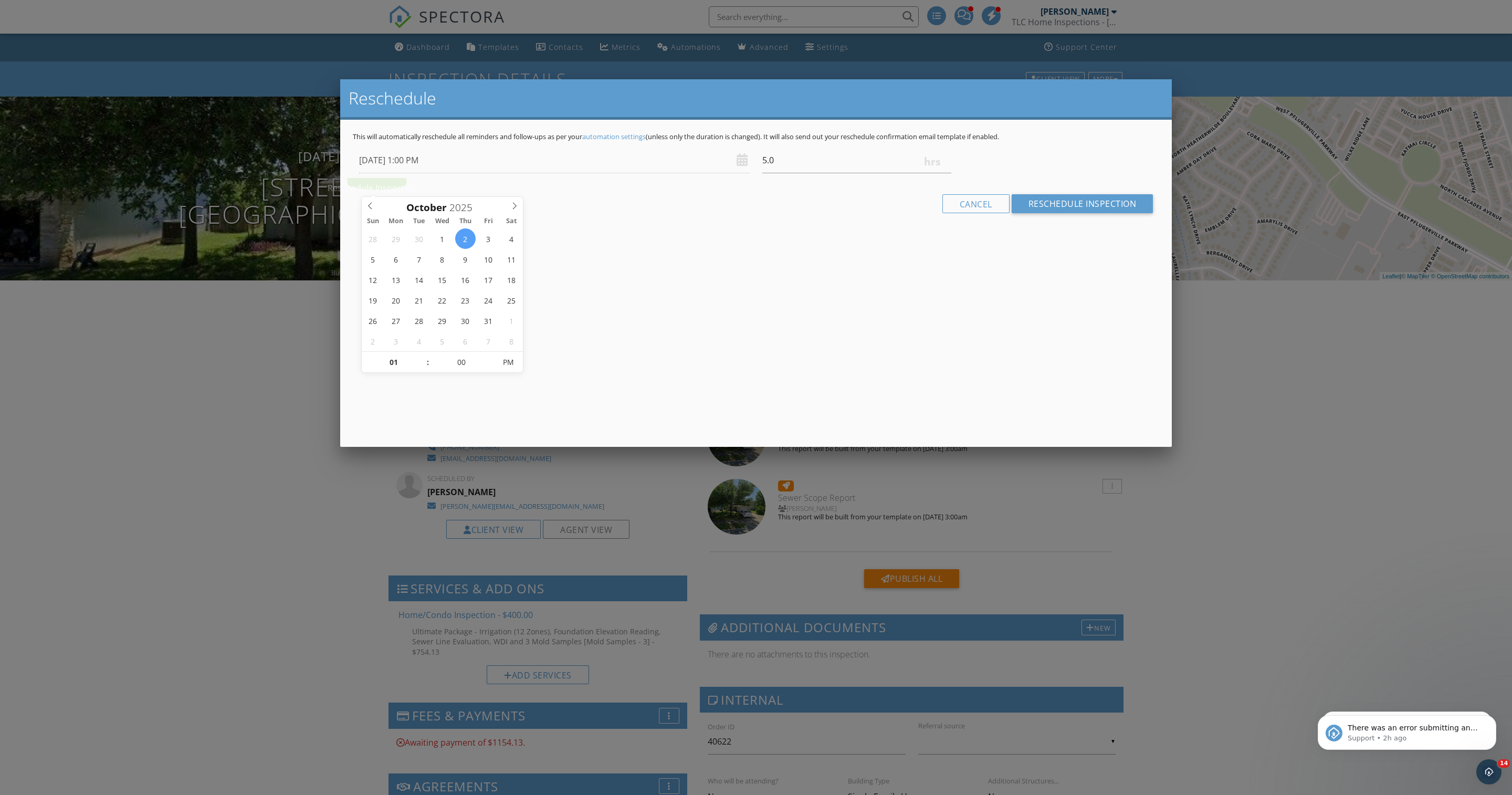
click at [251, 424] on div at bounding box center [756, 444] width 1512 height 993
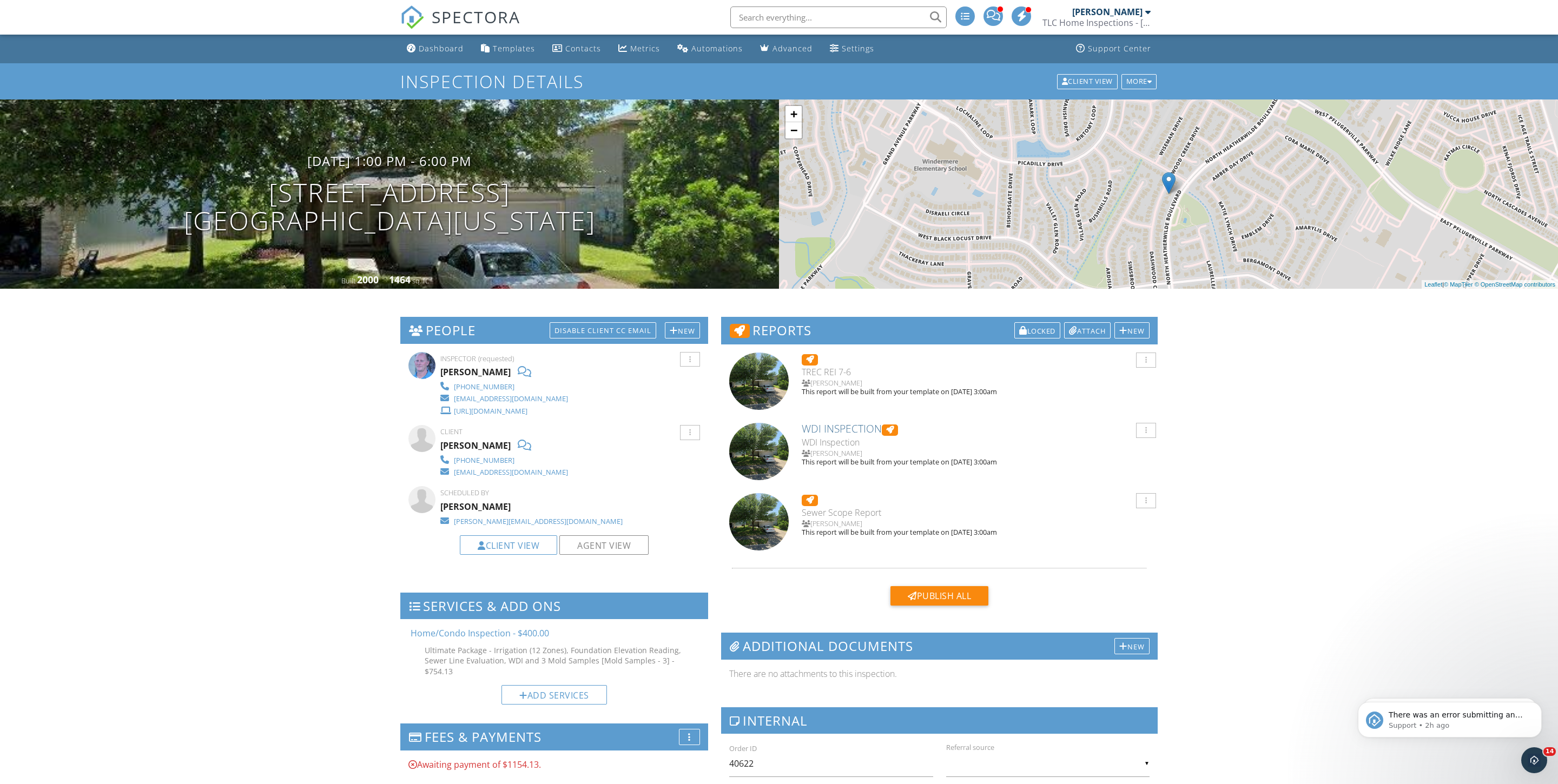
click at [459, 2] on div "SPECTORA" at bounding box center [460, 17] width 120 height 35
click at [443, 53] on div "Dashboard" at bounding box center [441, 48] width 45 height 10
